Goal: Manage account settings

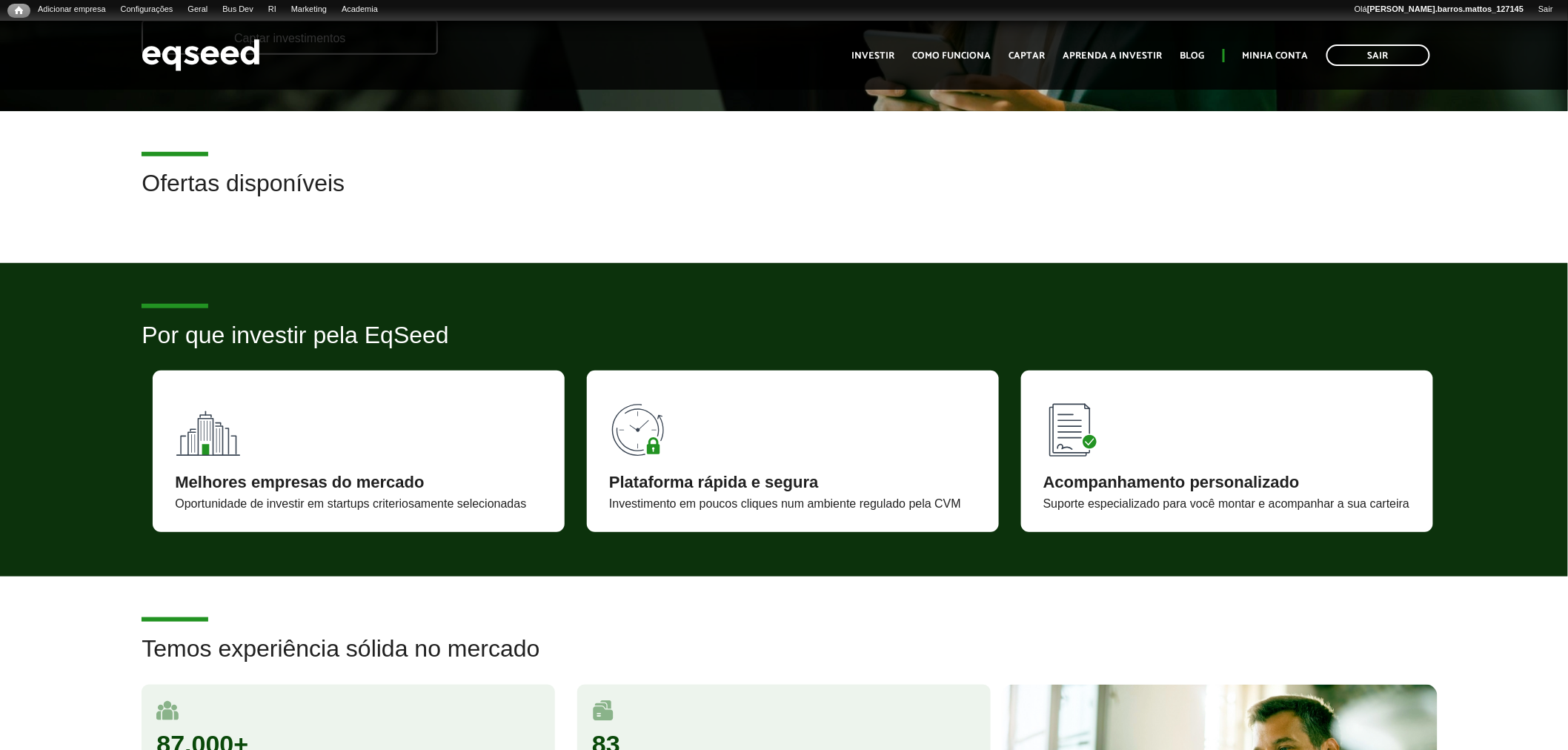
scroll to position [257, 0]
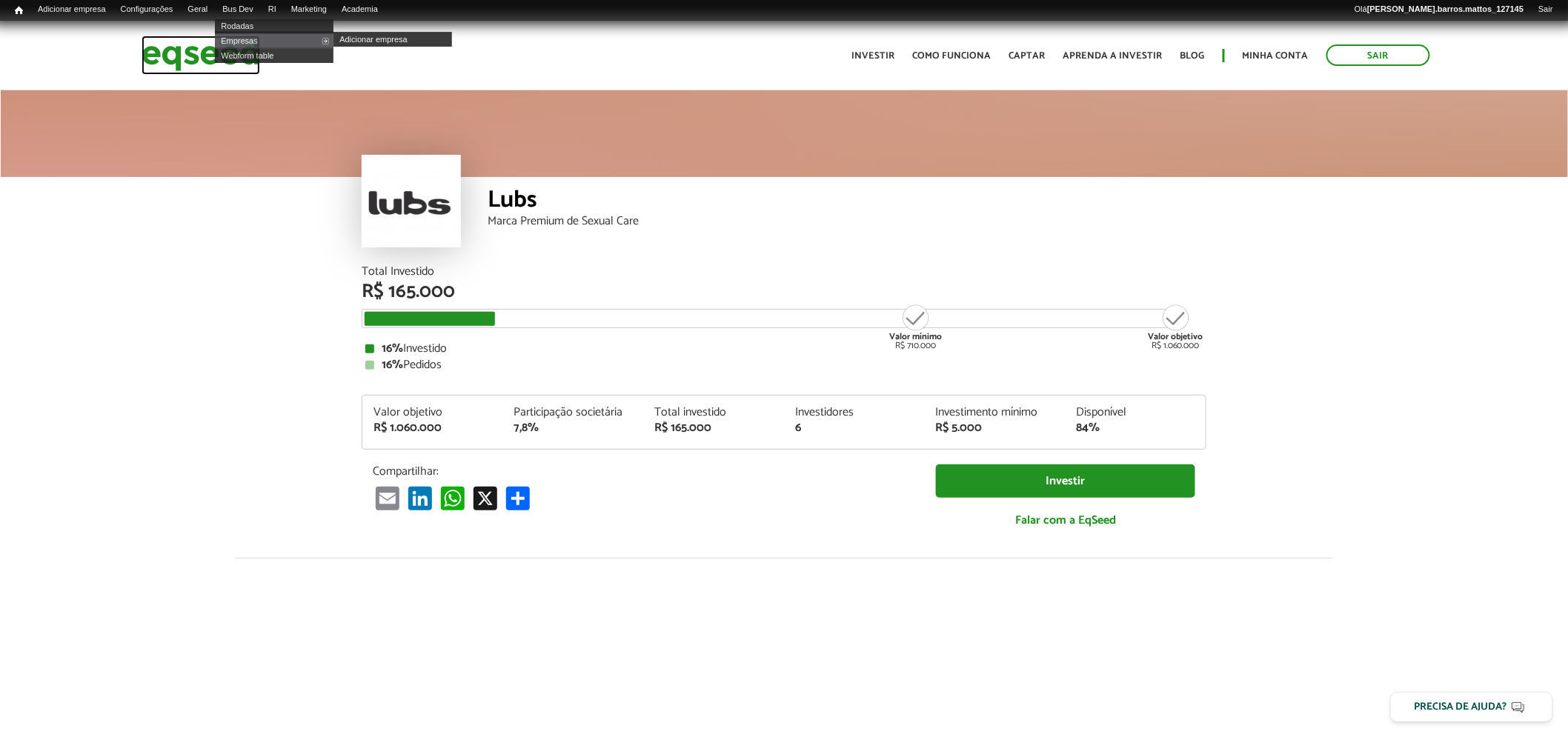
click at [183, 66] on img at bounding box center [201, 55] width 118 height 39
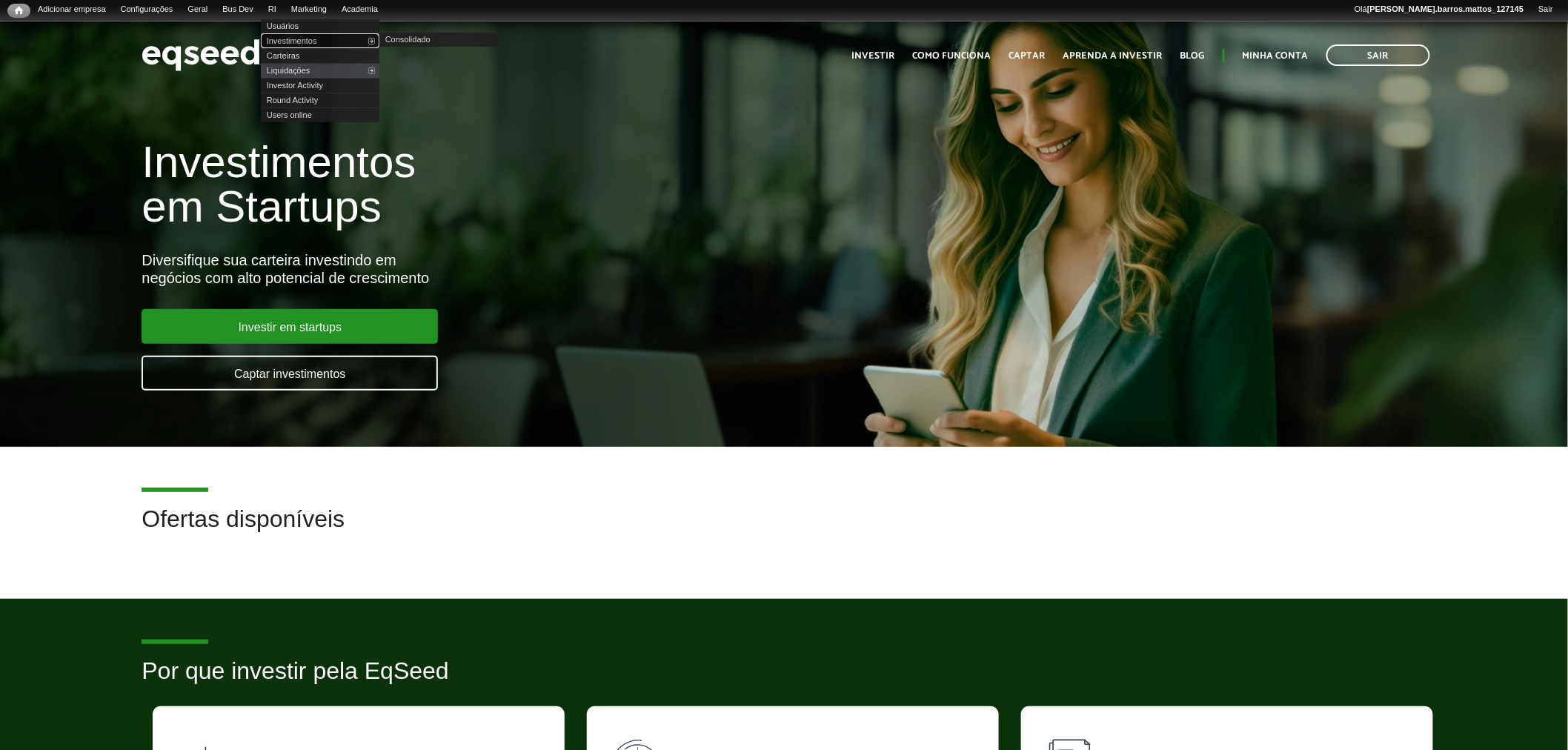
click at [288, 38] on link "Investimentos" at bounding box center [320, 40] width 118 height 15
click at [1038, 51] on link "Captar" at bounding box center [1027, 56] width 36 height 10
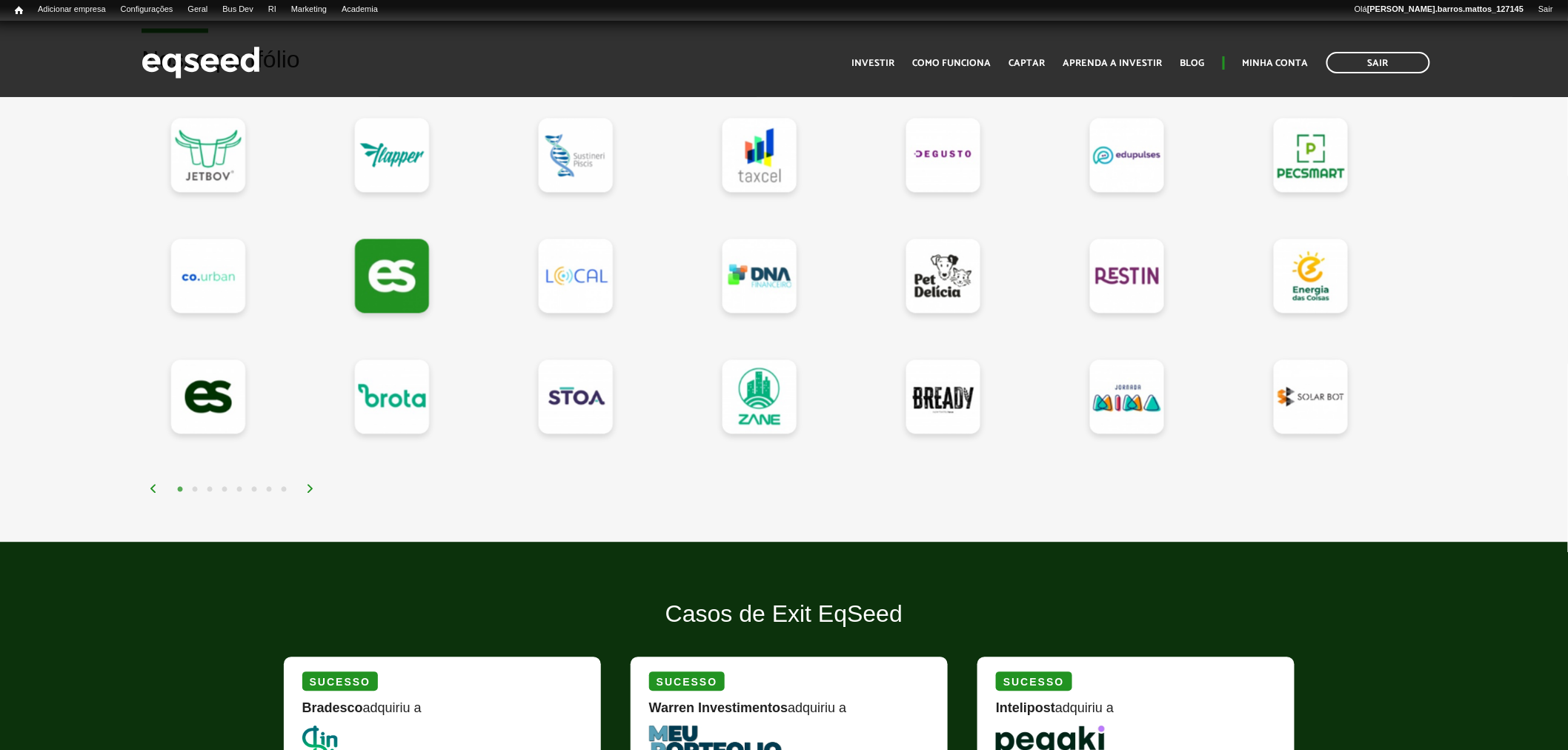
scroll to position [1208, 0]
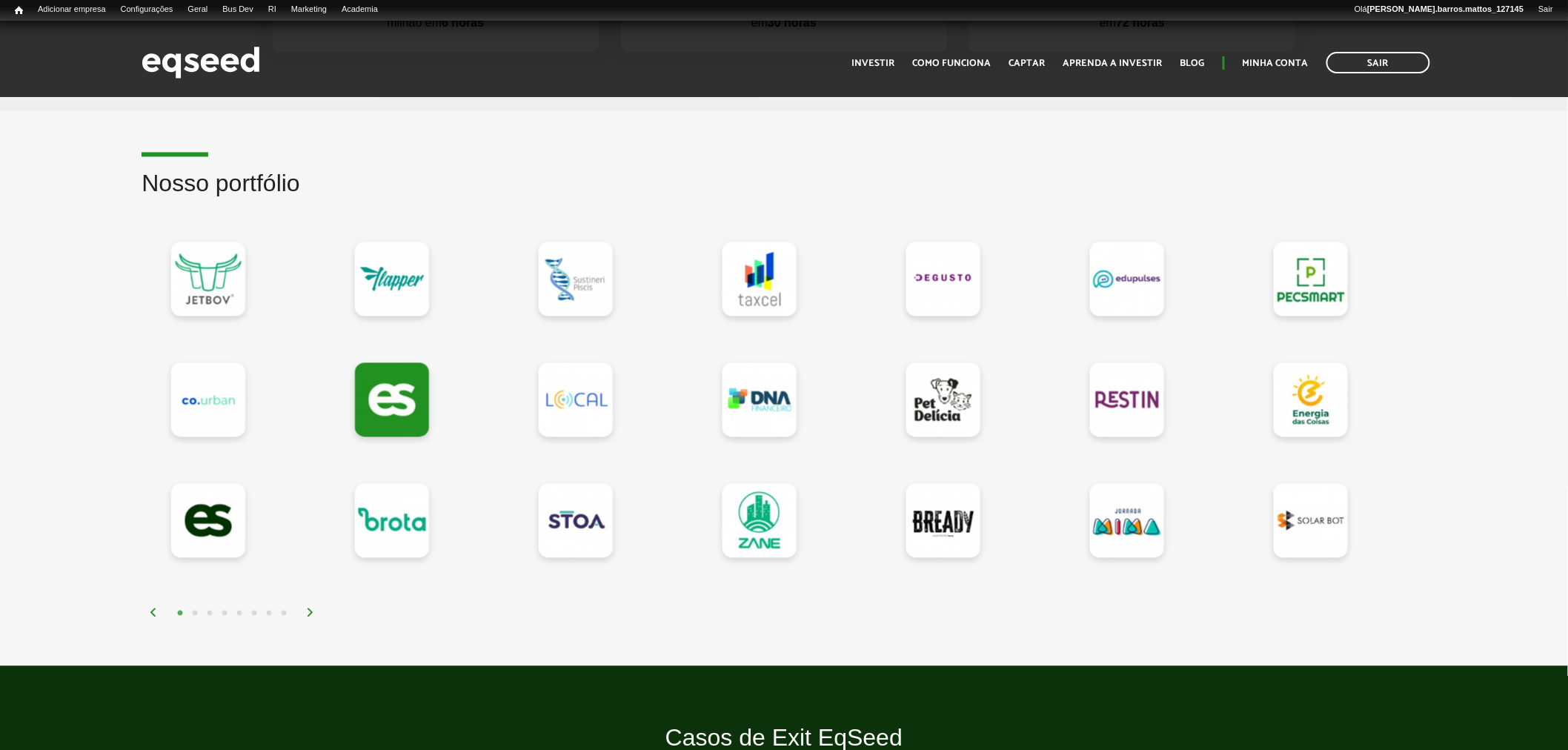
click at [196, 611] on button "2" at bounding box center [194, 613] width 15 height 15
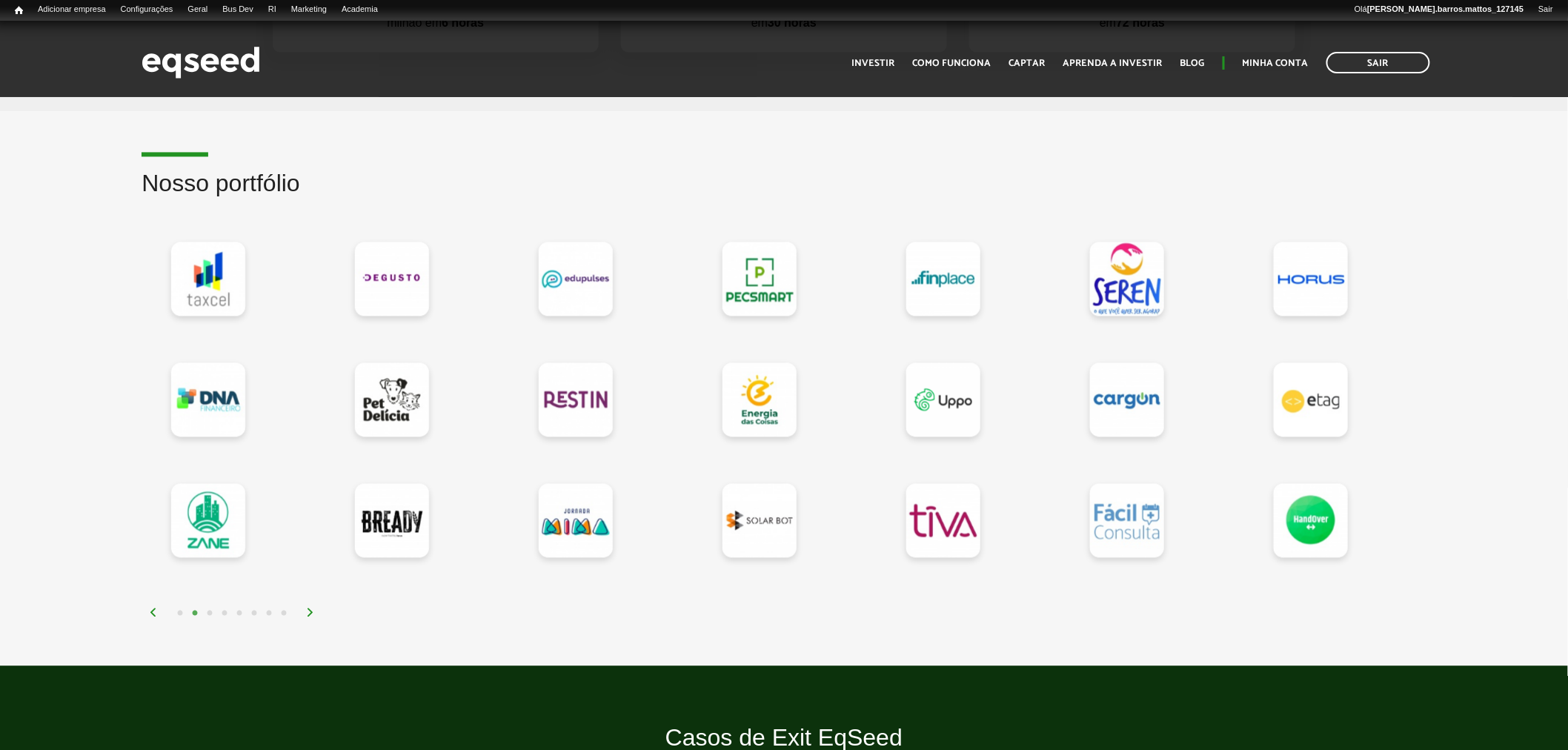
click at [181, 615] on button "1" at bounding box center [180, 613] width 15 height 15
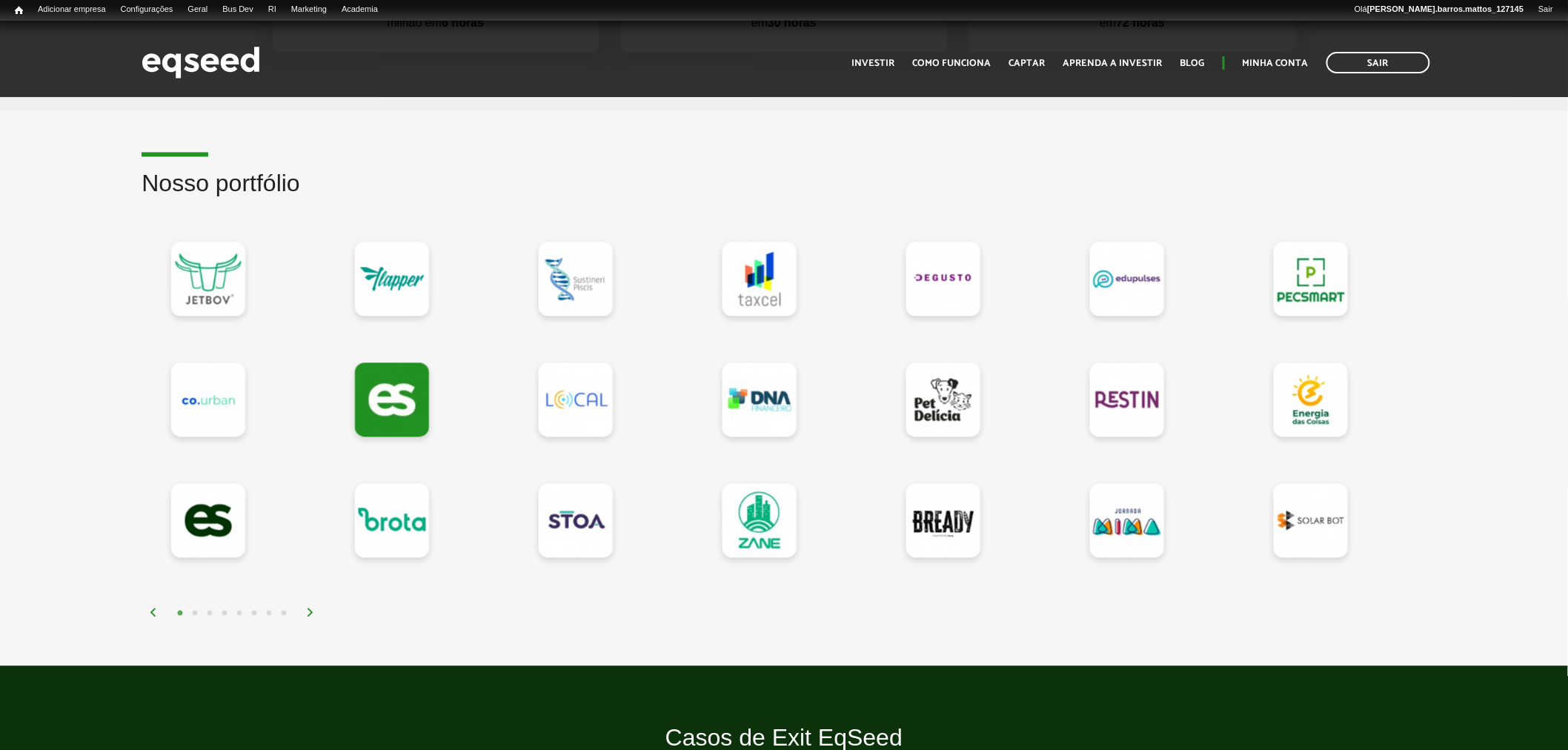
click at [196, 613] on button "2" at bounding box center [194, 613] width 15 height 15
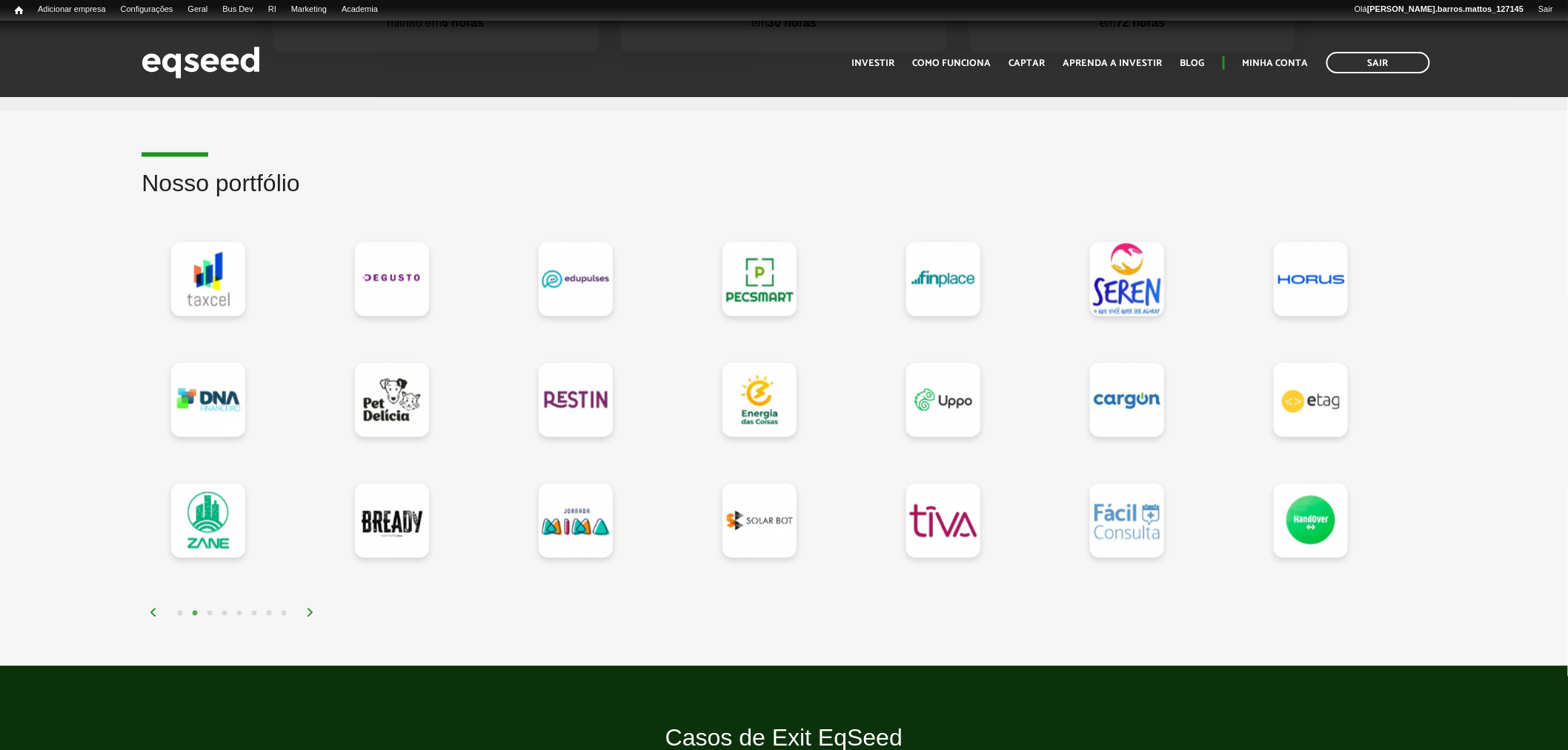
click at [211, 608] on button "3" at bounding box center [210, 613] width 15 height 15
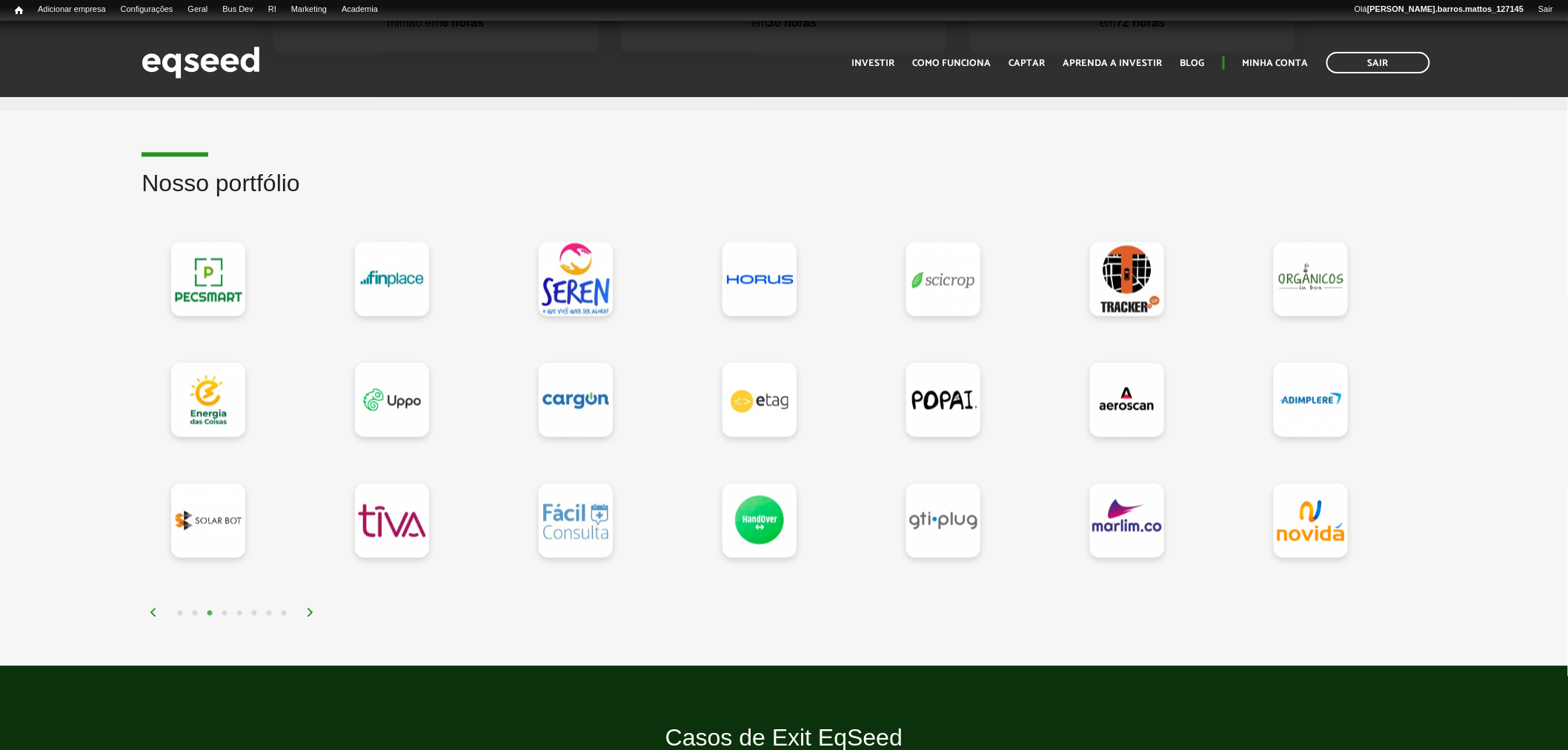
click at [224, 608] on button "4" at bounding box center [224, 613] width 15 height 15
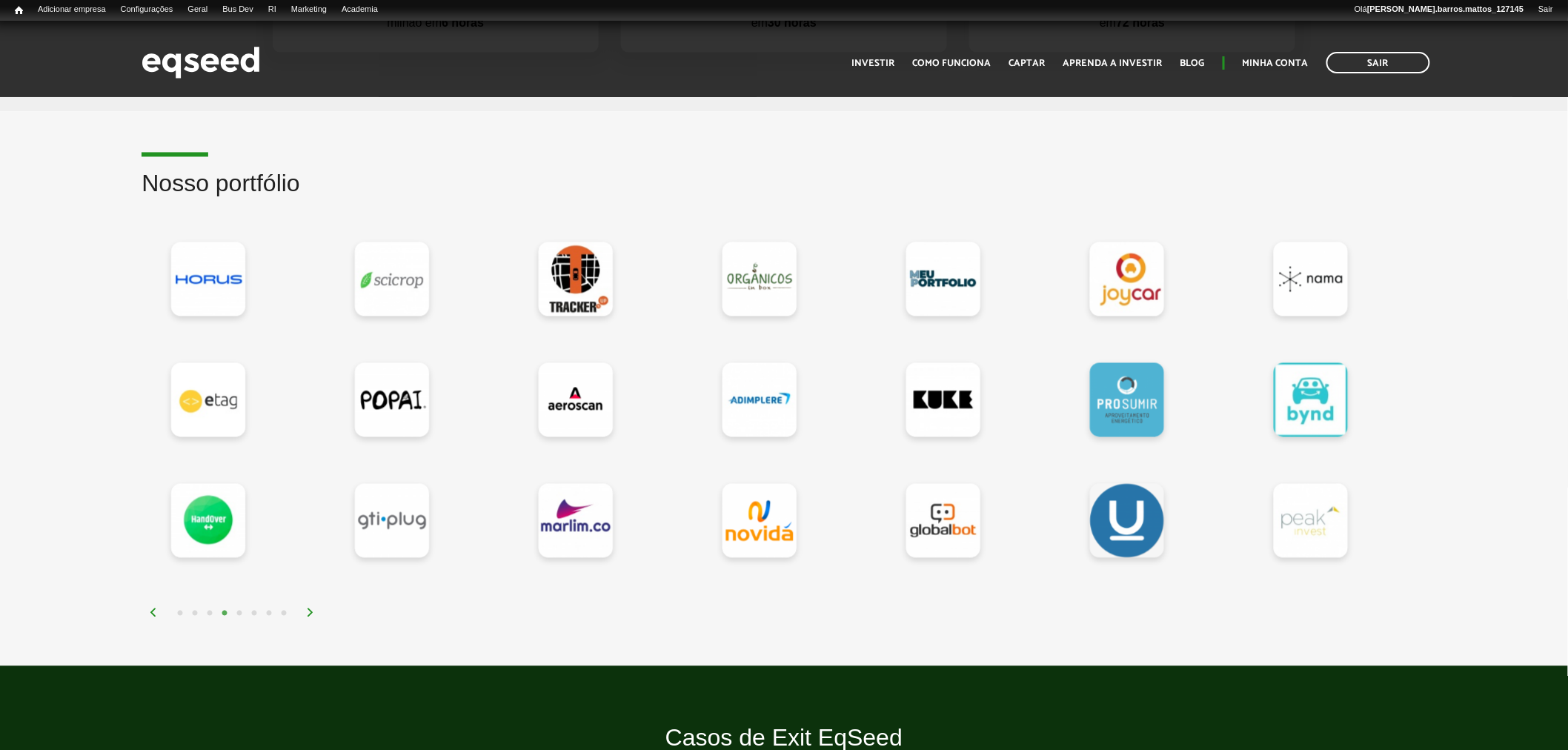
click at [236, 608] on button "5" at bounding box center [239, 613] width 15 height 15
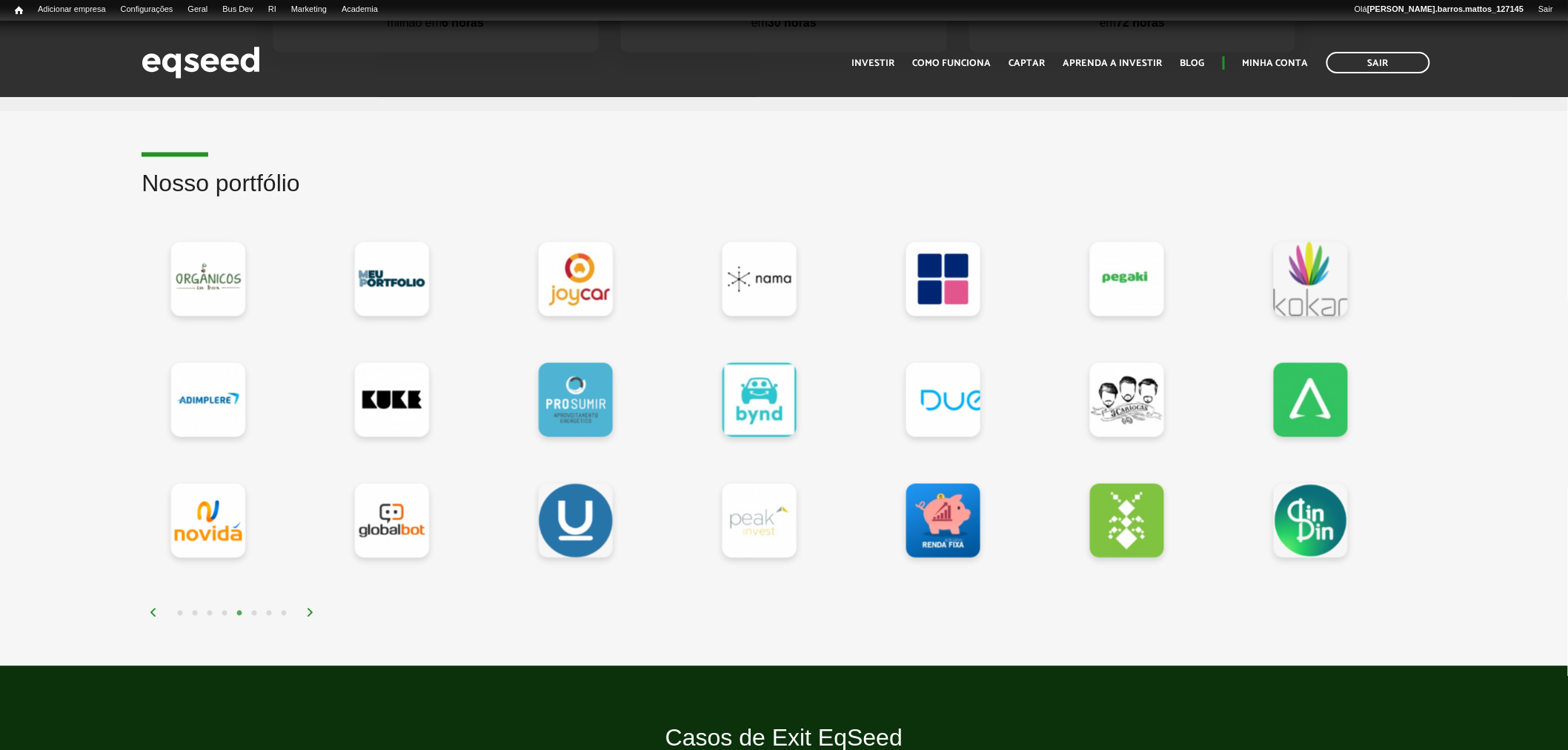
click at [250, 611] on button "6" at bounding box center [254, 613] width 15 height 15
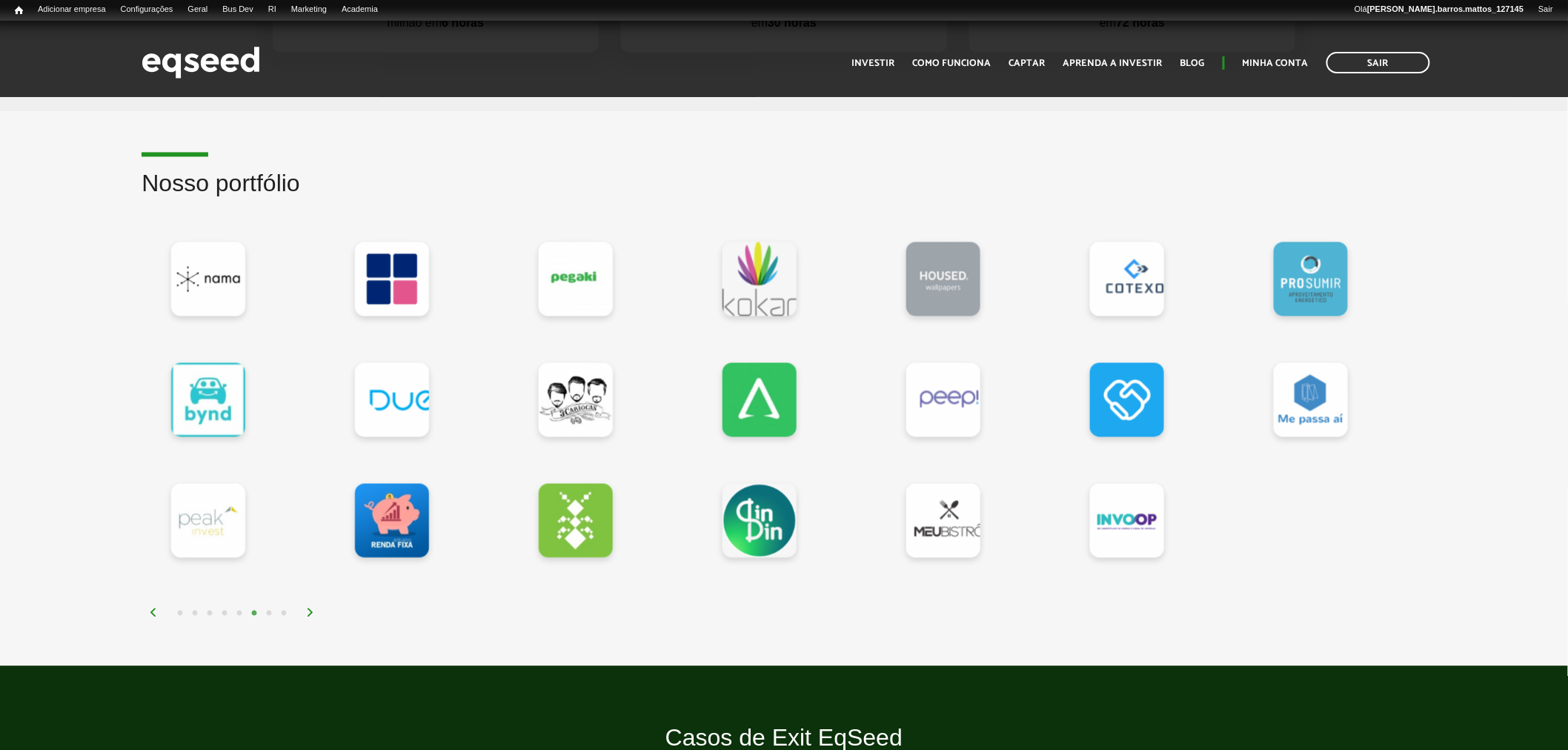
click at [268, 612] on button "7" at bounding box center [269, 613] width 15 height 15
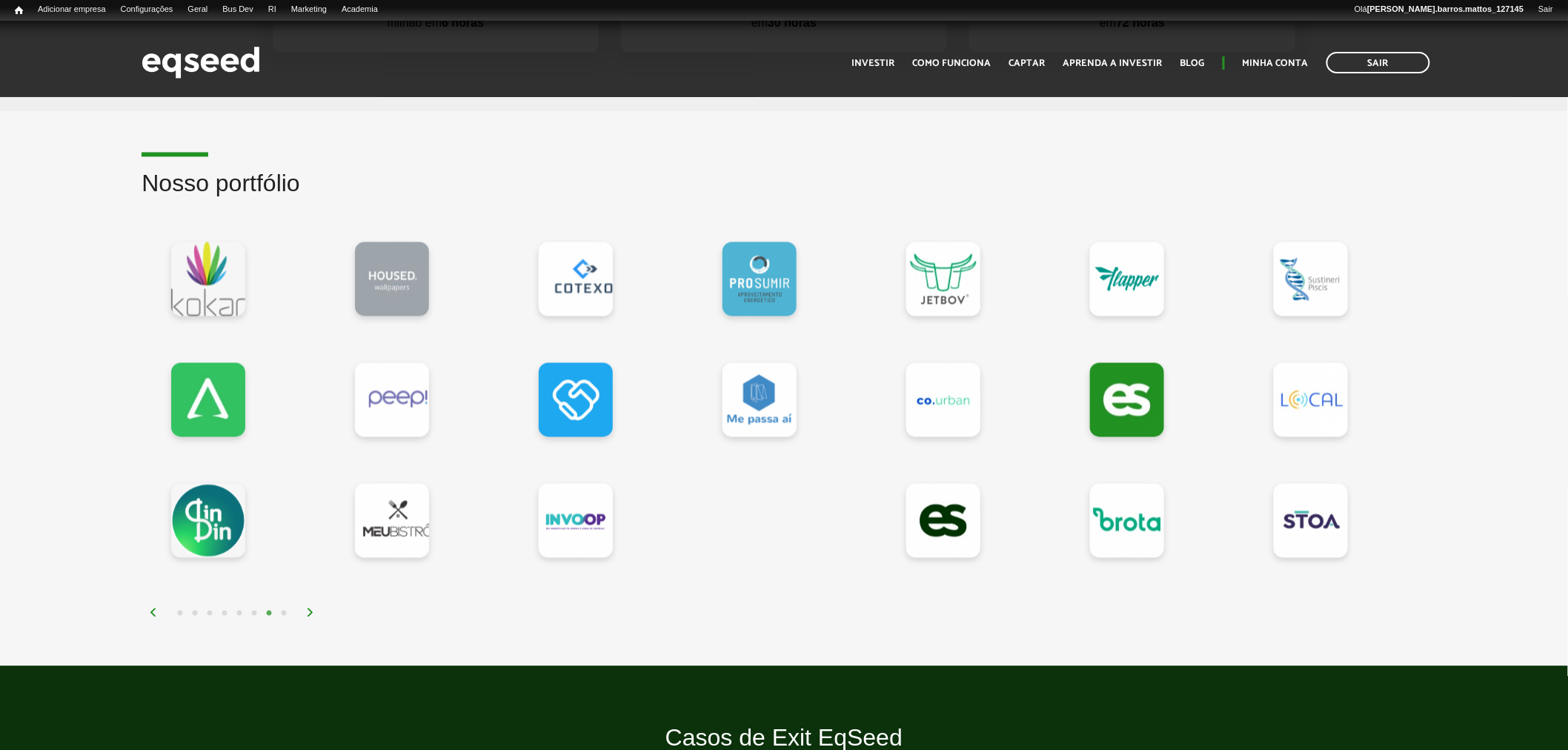
click at [283, 614] on button "8" at bounding box center [283, 613] width 15 height 15
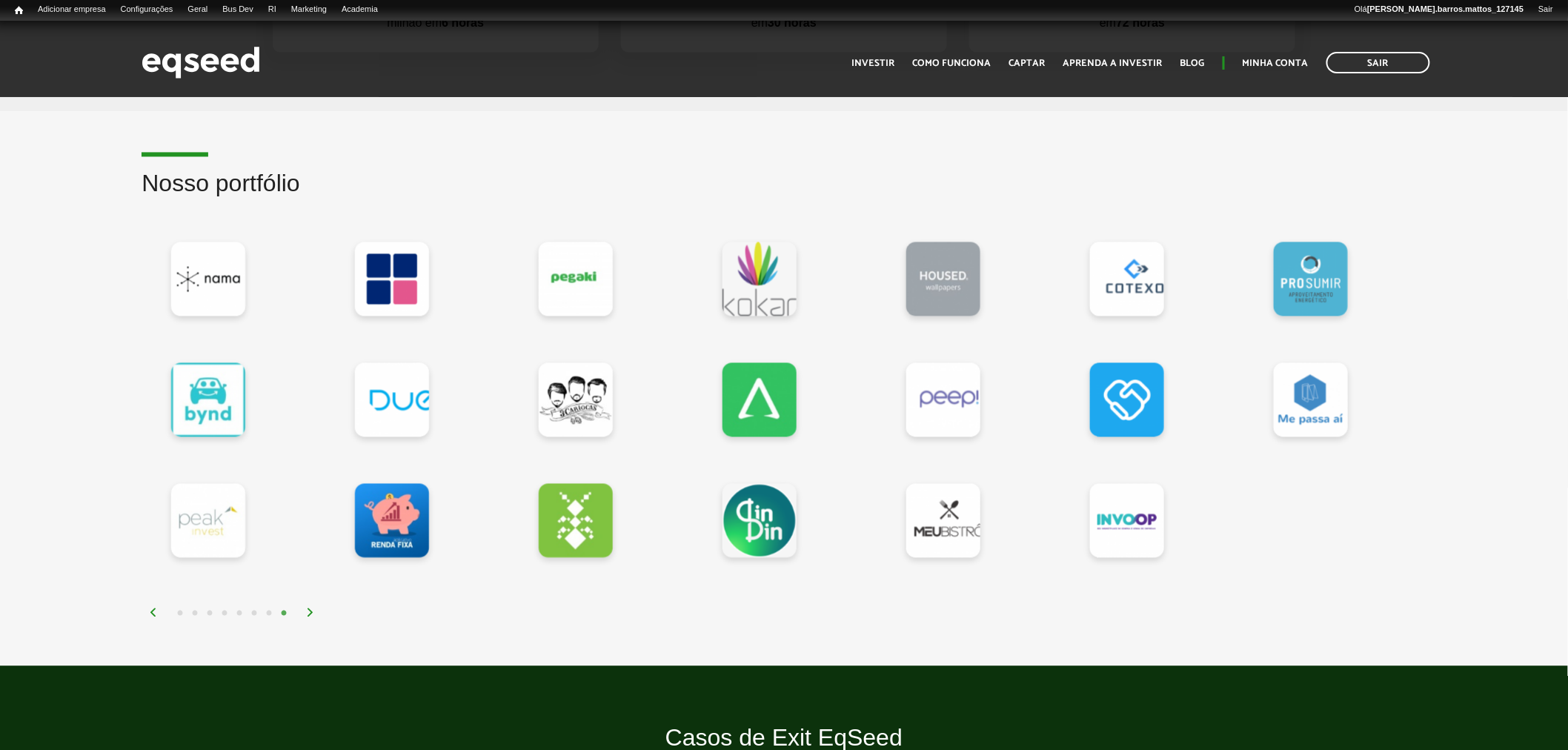
click at [269, 612] on button "7" at bounding box center [269, 613] width 15 height 15
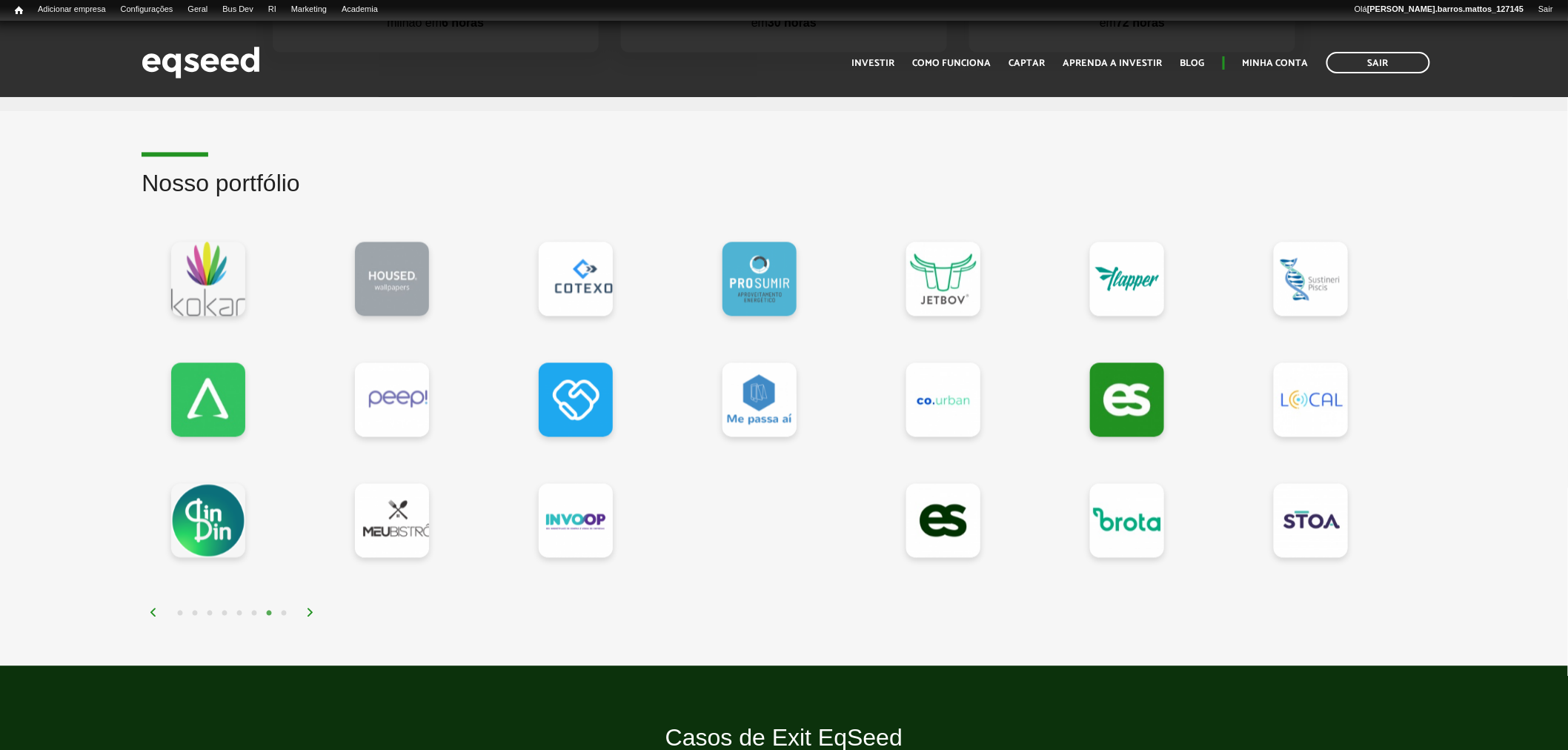
click at [286, 607] on button "8" at bounding box center [283, 613] width 15 height 15
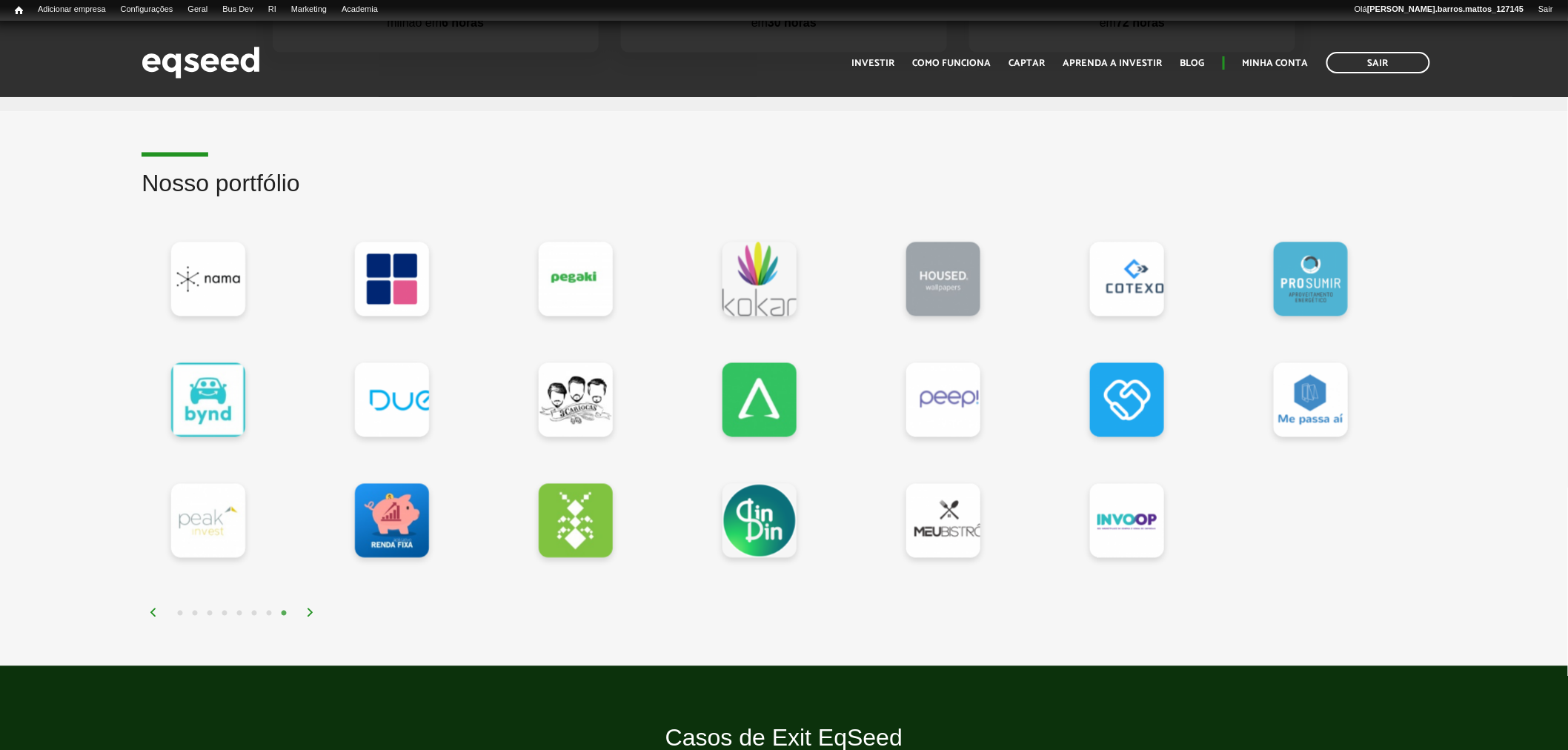
click at [178, 610] on button "1" at bounding box center [180, 613] width 15 height 15
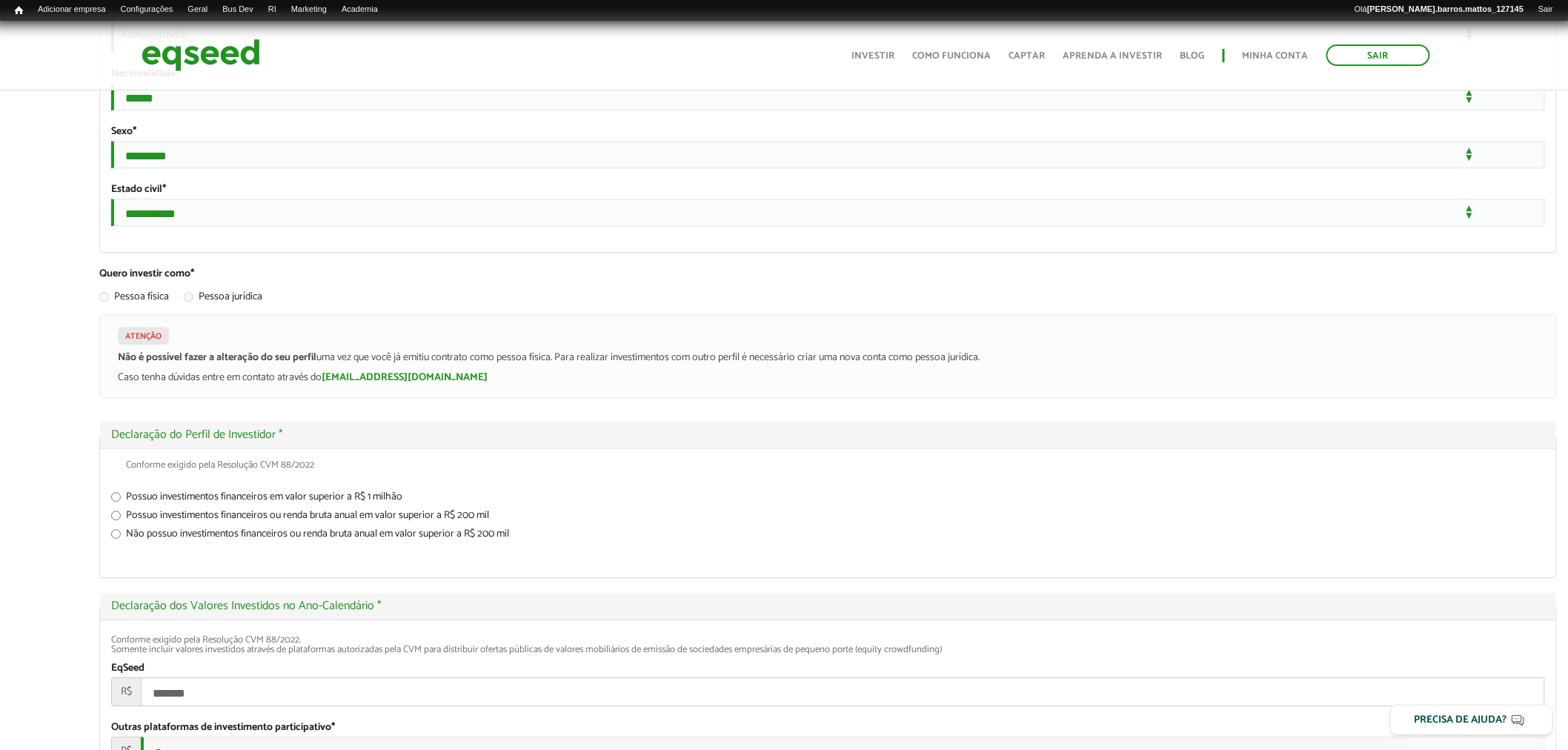
scroll to position [1449, 0]
click at [394, 540] on label "Não possuo investimentos financeiros ou renda bruta anual em valor superior a R…" at bounding box center [828, 533] width 1434 height 15
click at [249, 503] on label "Possuo investimentos financeiros em valor superior a R$ 1 milhão" at bounding box center [828, 496] width 1434 height 15
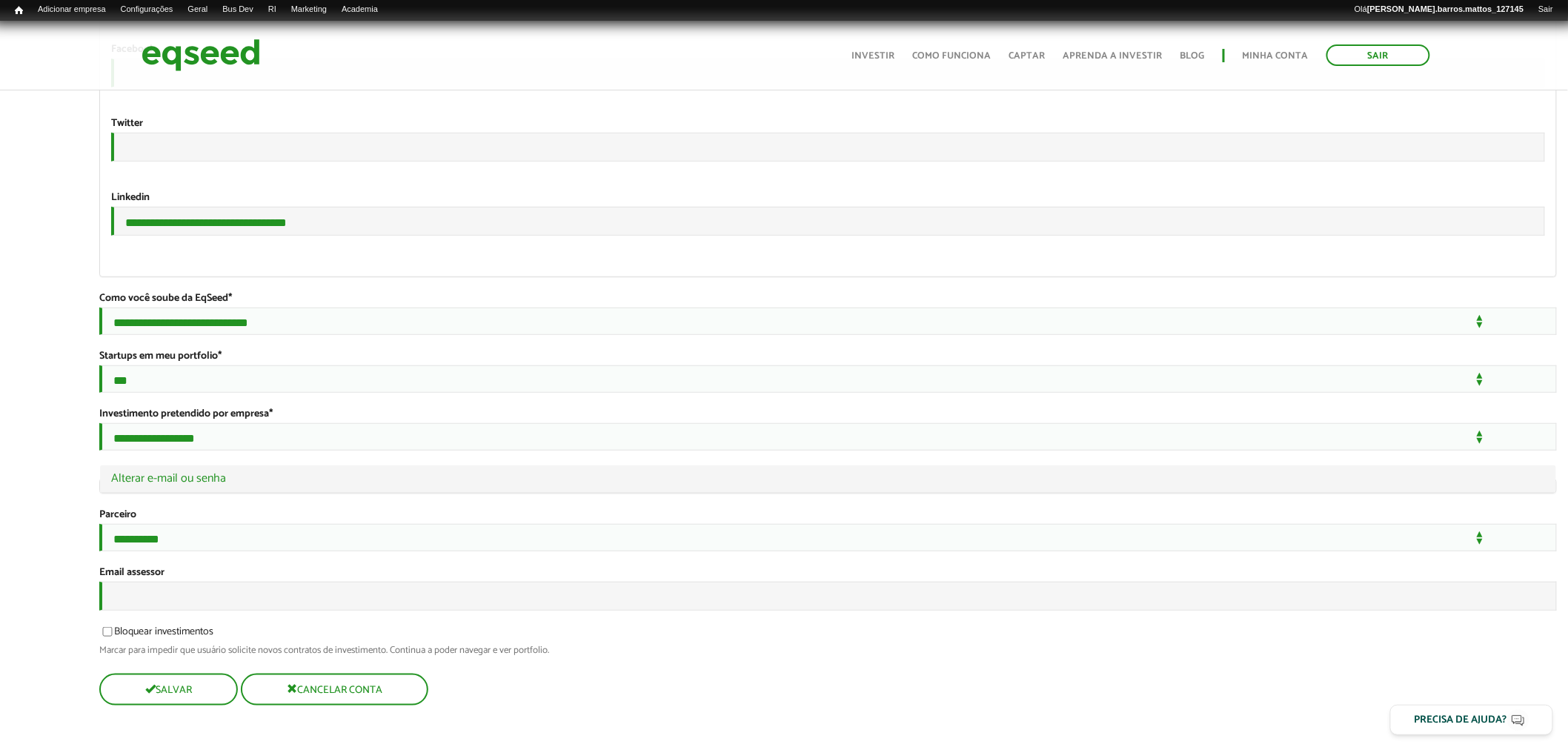
scroll to position [2781, 0]
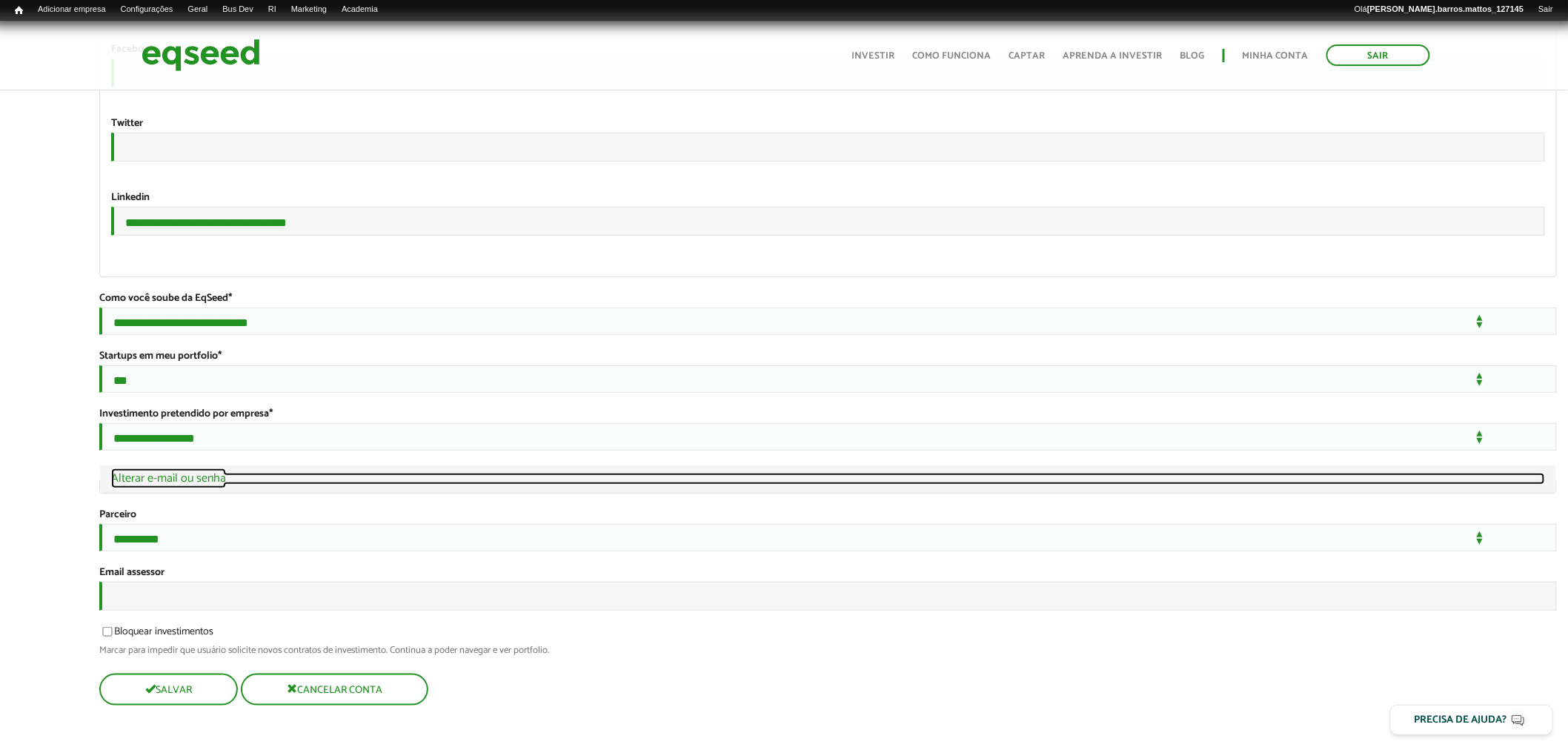
click at [205, 473] on link "Ocultar Alterar e-mail ou senha" at bounding box center [828, 479] width 1434 height 12
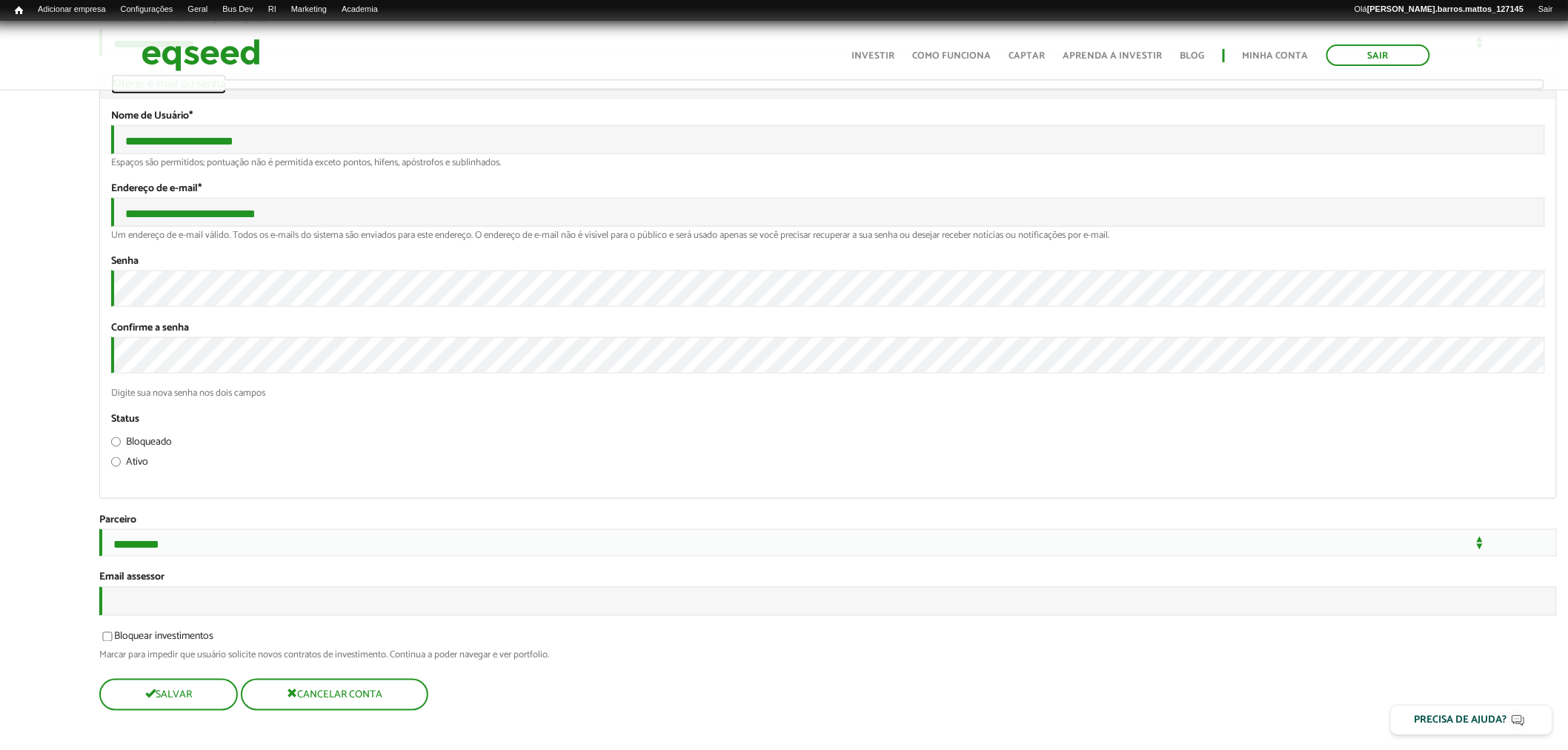
scroll to position [3195, 0]
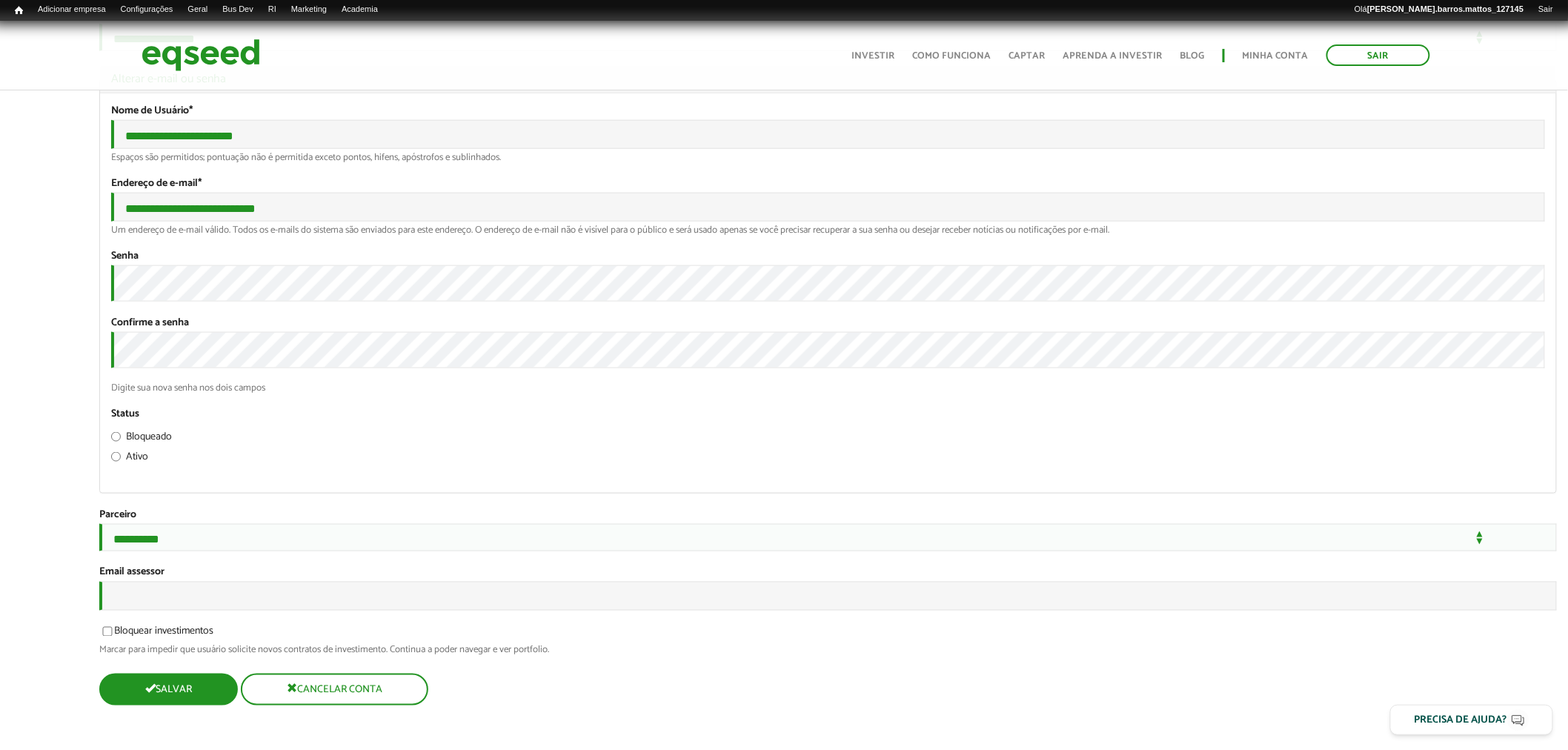
click at [173, 694] on button "Salvar" at bounding box center [167, 689] width 135 height 29
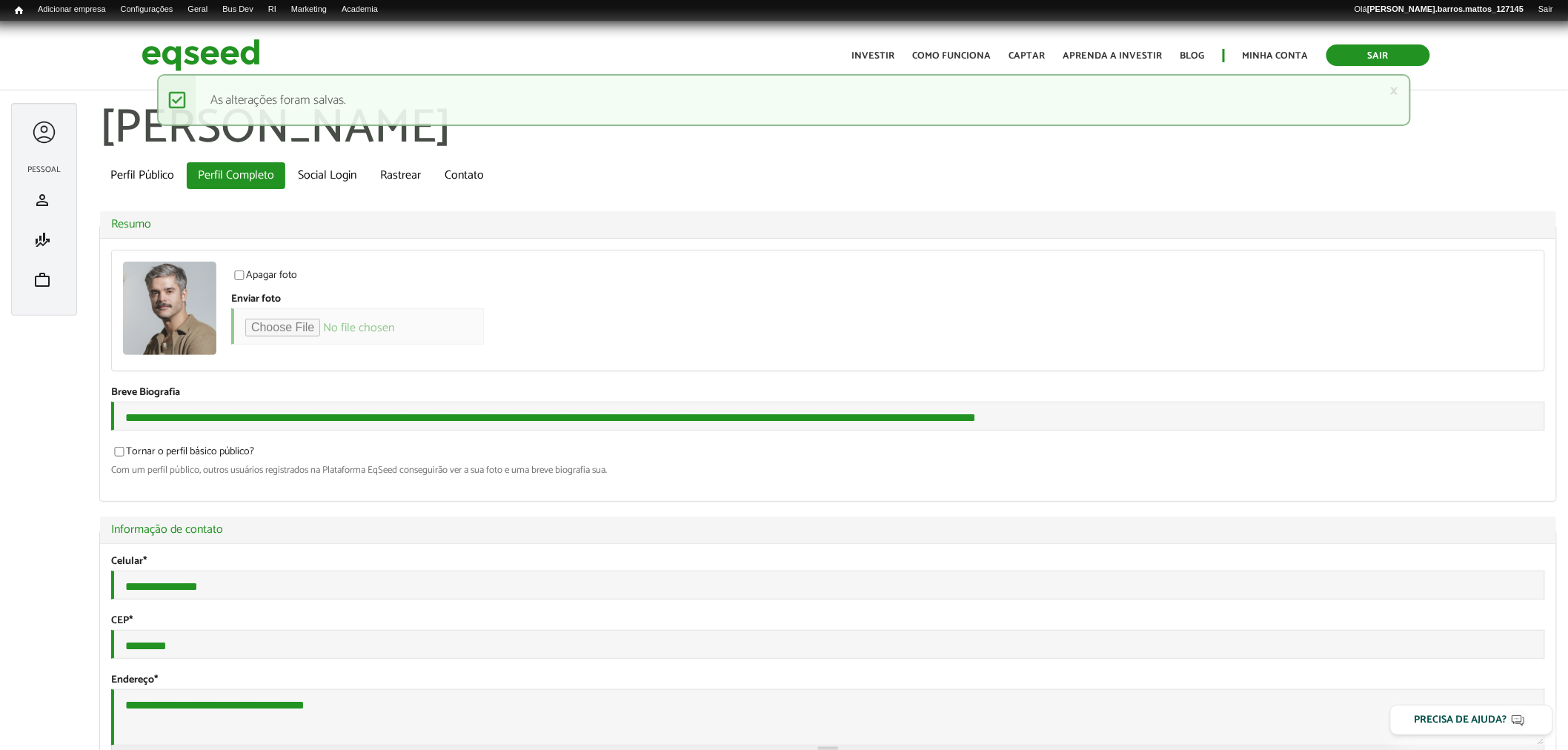
click at [1342, 54] on link "Sair" at bounding box center [1378, 55] width 104 height 22
